Goal: Entertainment & Leisure: Consume media (video, audio)

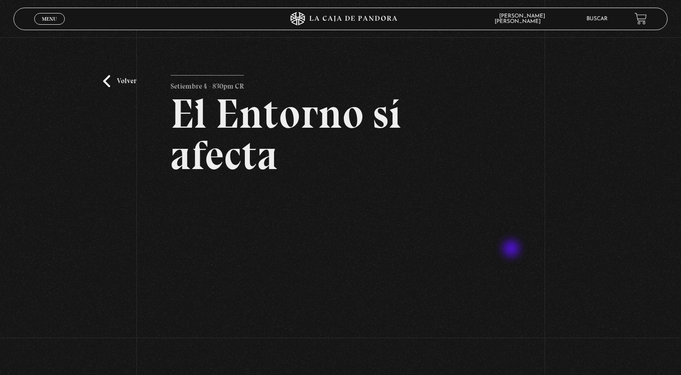
scroll to position [45, 0]
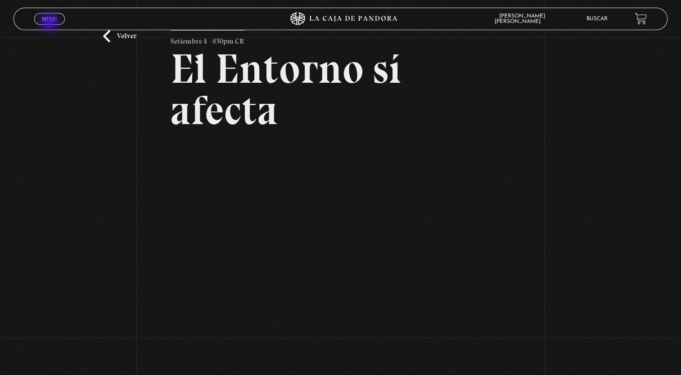
click at [50, 23] on span "Cerrar" at bounding box center [49, 26] width 21 height 6
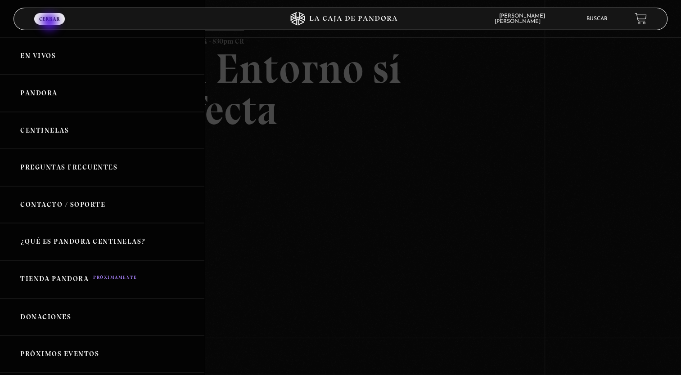
click at [49, 94] on link "Pandora" at bounding box center [102, 93] width 204 height 37
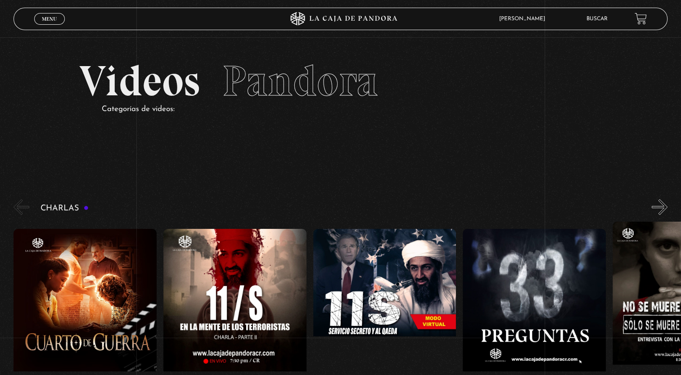
click at [506, 277] on figure at bounding box center [534, 310] width 143 height 162
click at [514, 233] on figure at bounding box center [534, 310] width 143 height 162
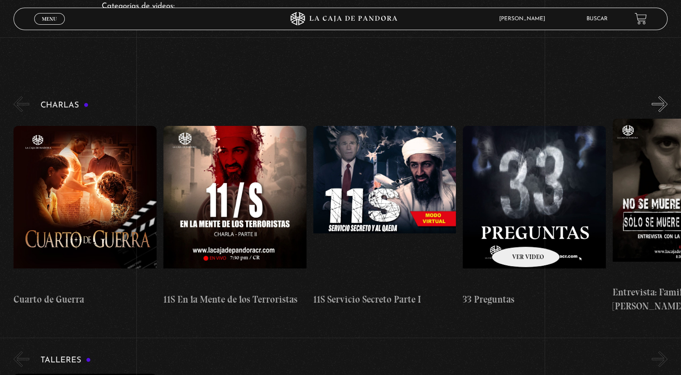
scroll to position [124, 0]
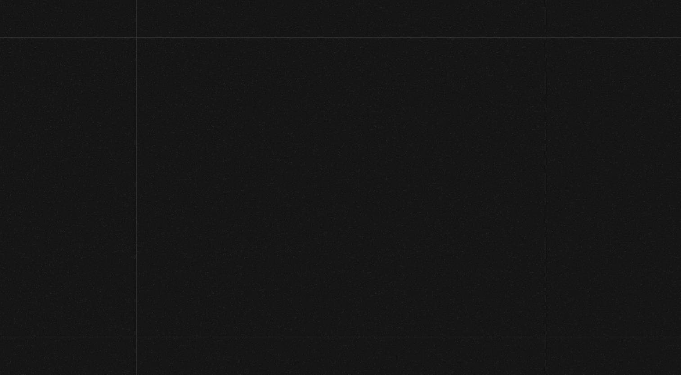
scroll to position [133, 0]
click at [517, 212] on div "Volver 4 abril, 2023 33 Preguntas WhatsApp Twitter Messenger Email" at bounding box center [340, 77] width 681 height 343
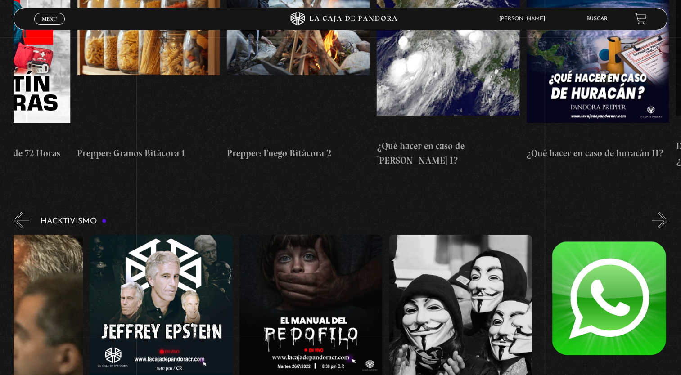
scroll to position [0, 74]
click at [604, 235] on figure at bounding box center [609, 316] width 143 height 162
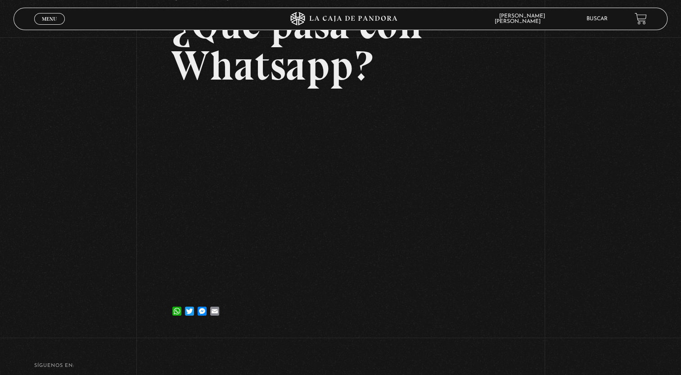
scroll to position [90, 0]
